Goal: Task Accomplishment & Management: Manage account settings

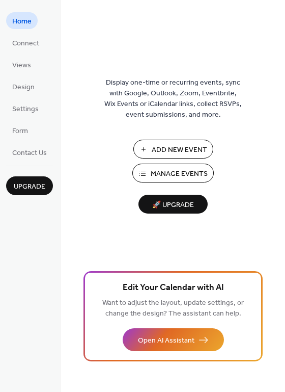
click at [175, 172] on span "Manage Events" at bounding box center [179, 174] width 57 height 11
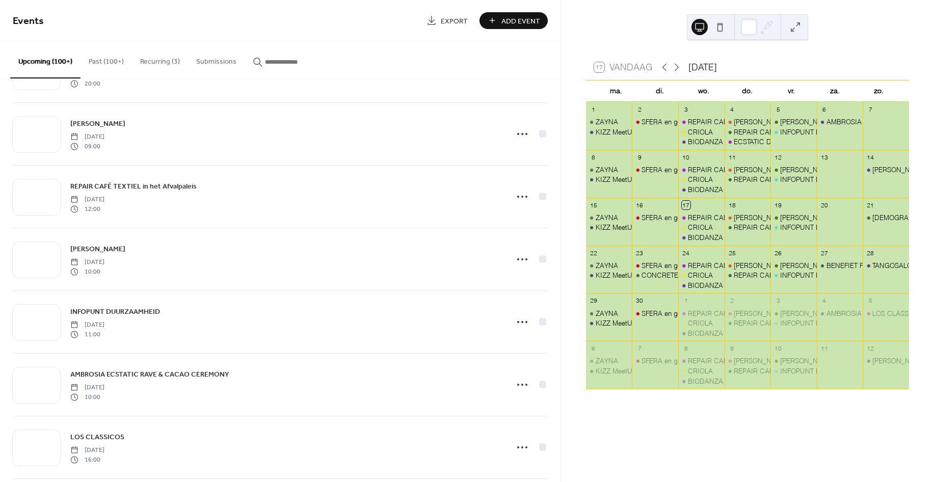
scroll to position [1713, 0]
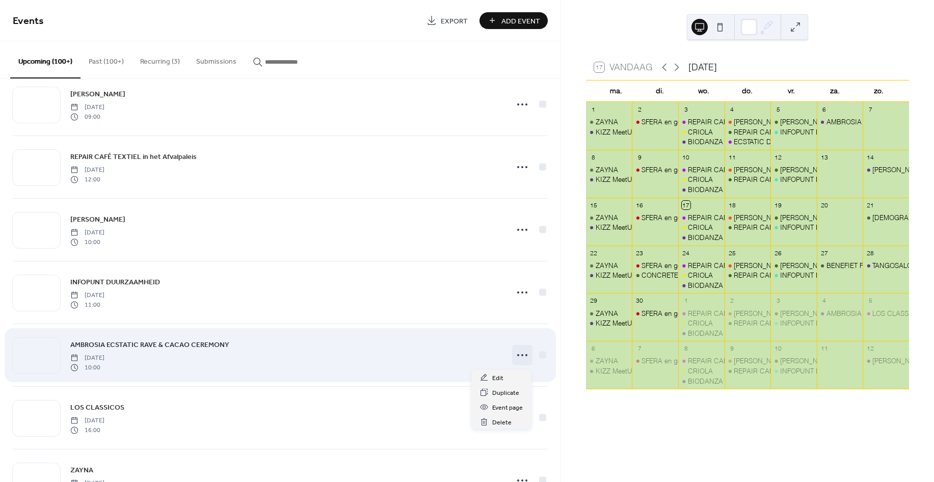
click at [518, 355] on icon at bounding box center [522, 355] width 16 height 16
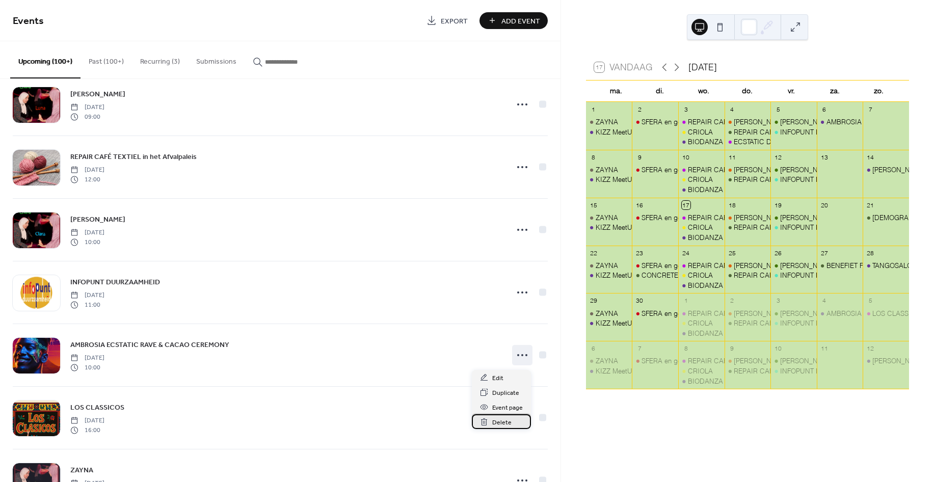
click at [509, 419] on span "Delete" at bounding box center [501, 422] width 19 height 11
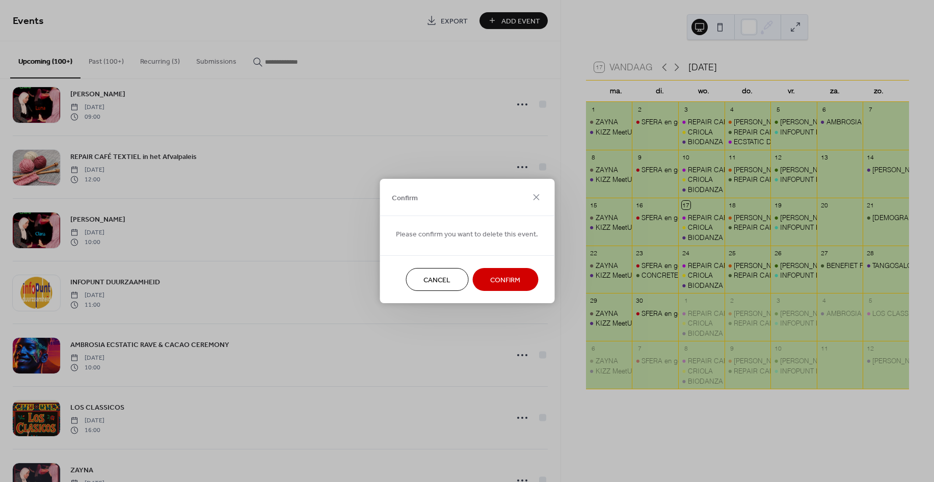
click at [495, 278] on span "Confirm" at bounding box center [505, 280] width 30 height 11
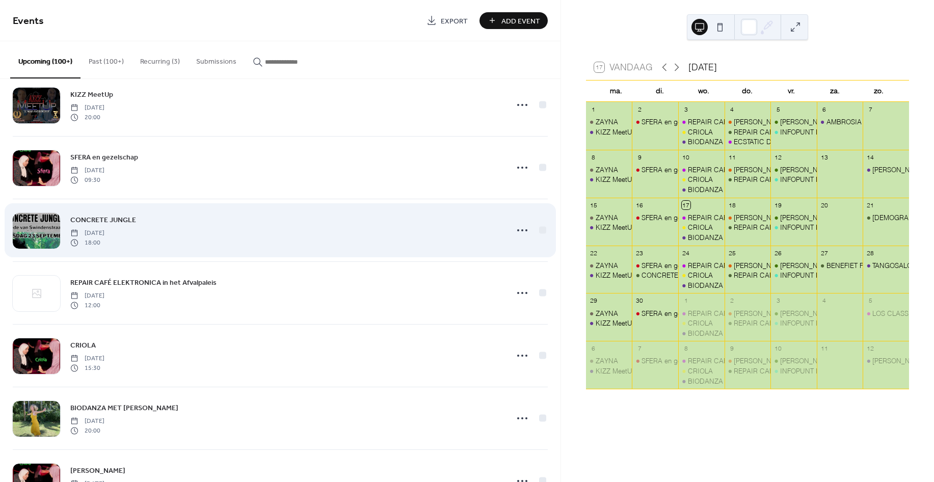
scroll to position [376, 0]
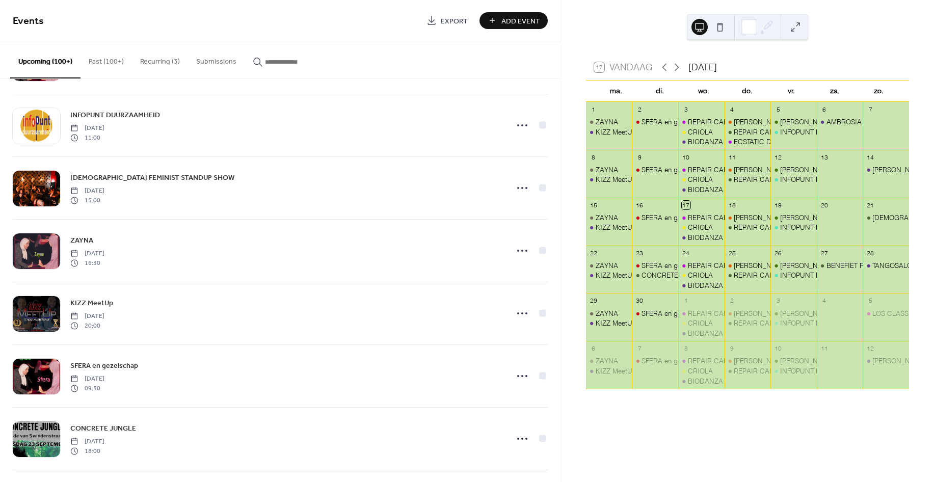
click at [278, 61] on input "button" at bounding box center [295, 62] width 61 height 11
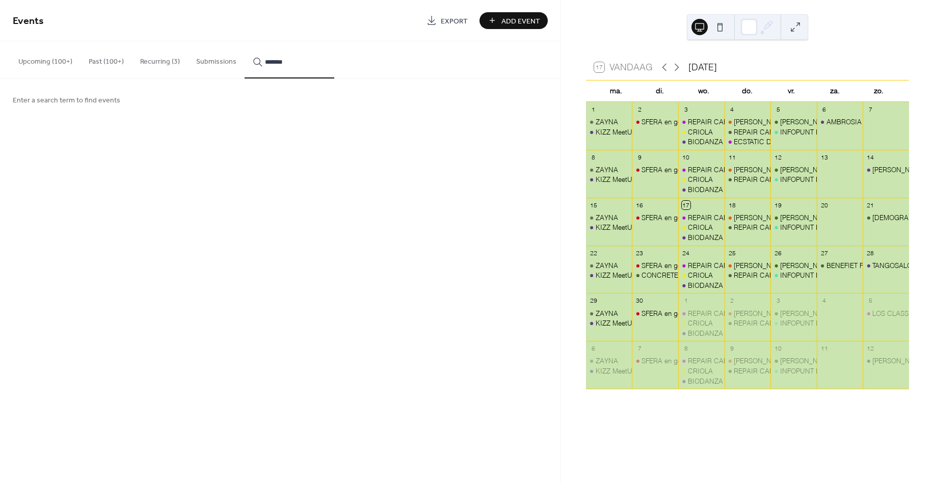
type input "********"
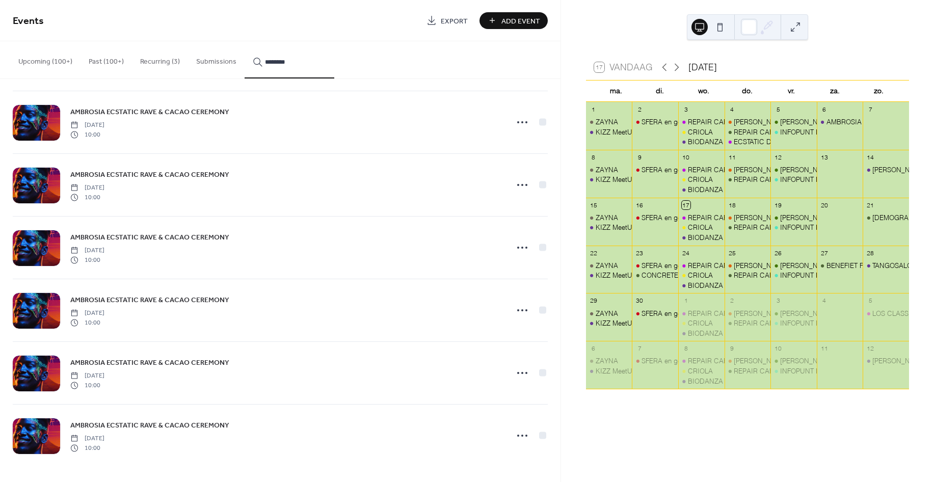
scroll to position [379, 0]
click at [540, 371] on div at bounding box center [542, 372] width 7 height 7
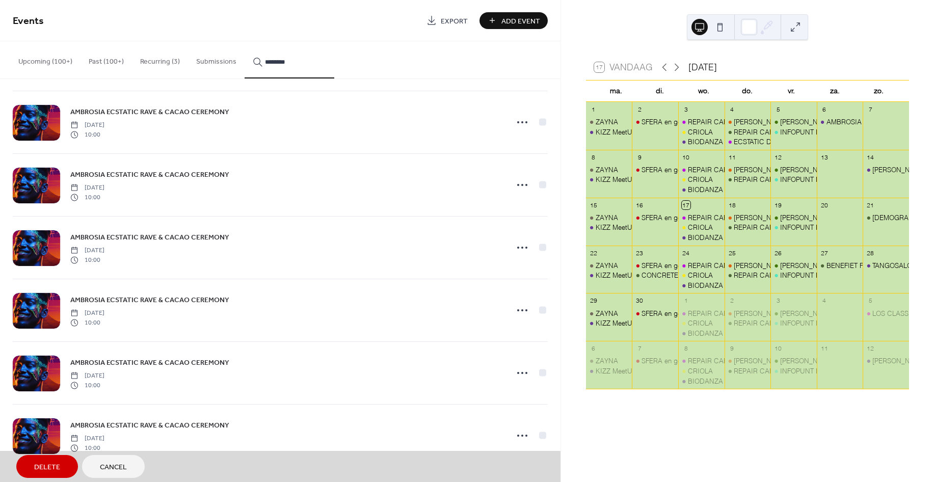
click at [51, 463] on span "Delete" at bounding box center [47, 467] width 26 height 11
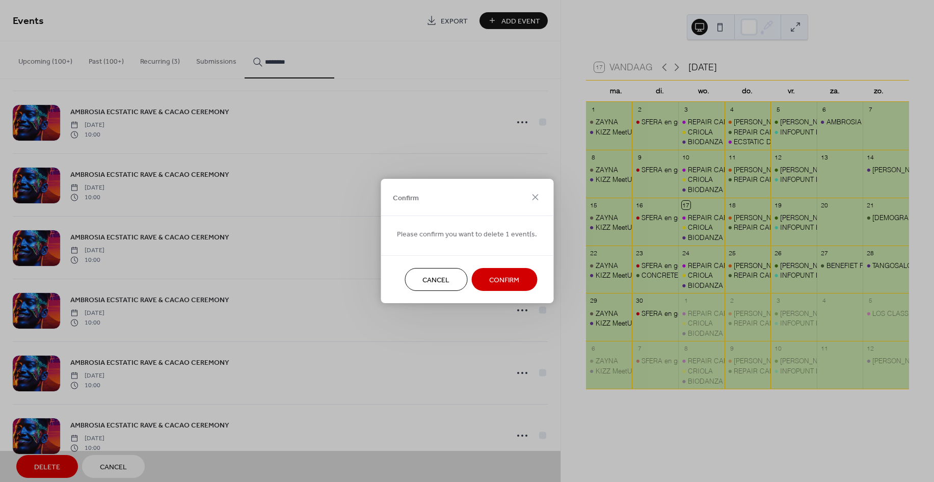
click at [521, 274] on button "Confirm" at bounding box center [504, 279] width 66 height 23
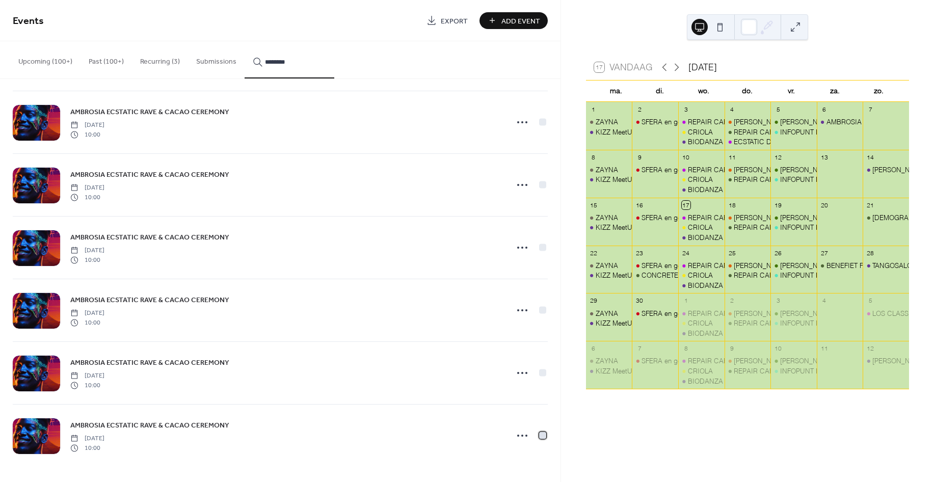
click at [540, 434] on div at bounding box center [542, 434] width 7 height 7
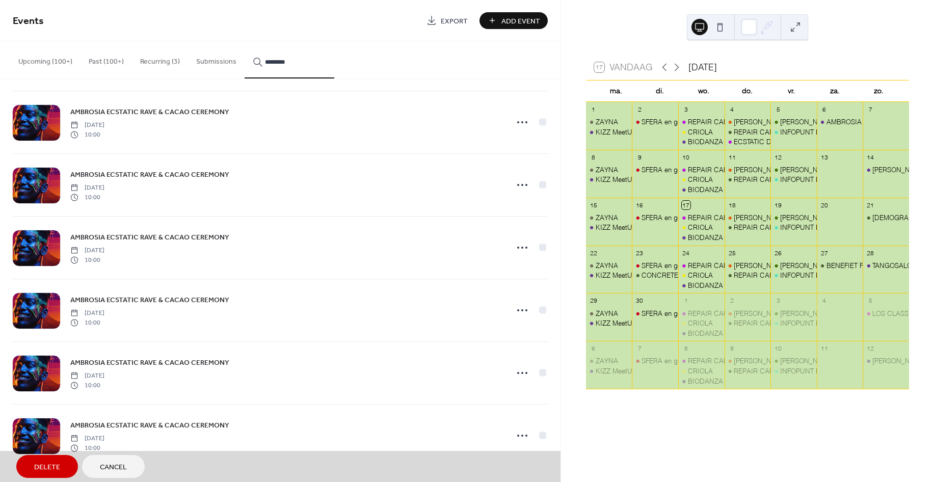
click at [51, 463] on span "Delete" at bounding box center [47, 467] width 26 height 11
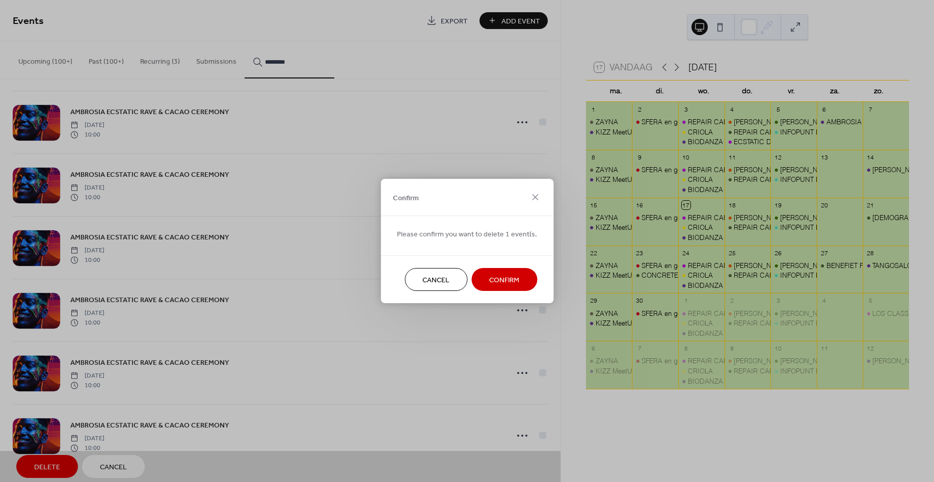
click at [524, 274] on button "Confirm" at bounding box center [504, 279] width 66 height 23
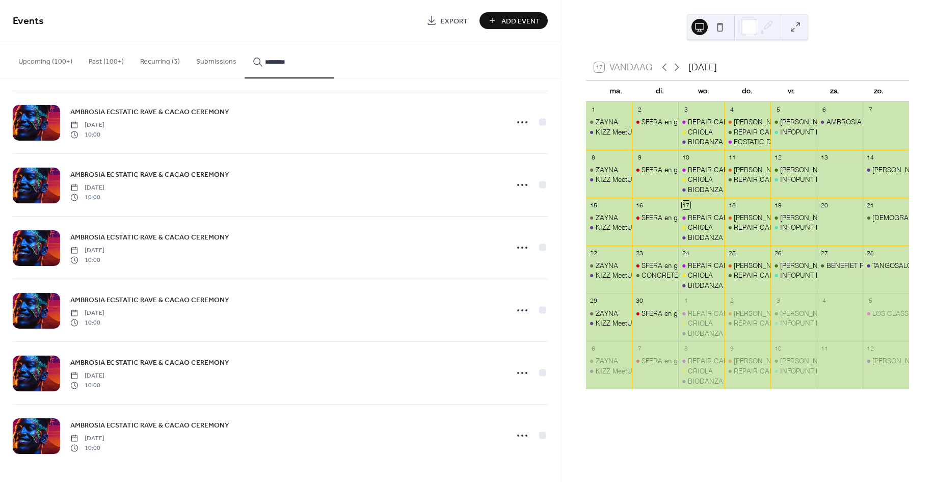
click at [31, 363] on div at bounding box center [36, 374] width 47 height 36
